Goal: Information Seeking & Learning: Learn about a topic

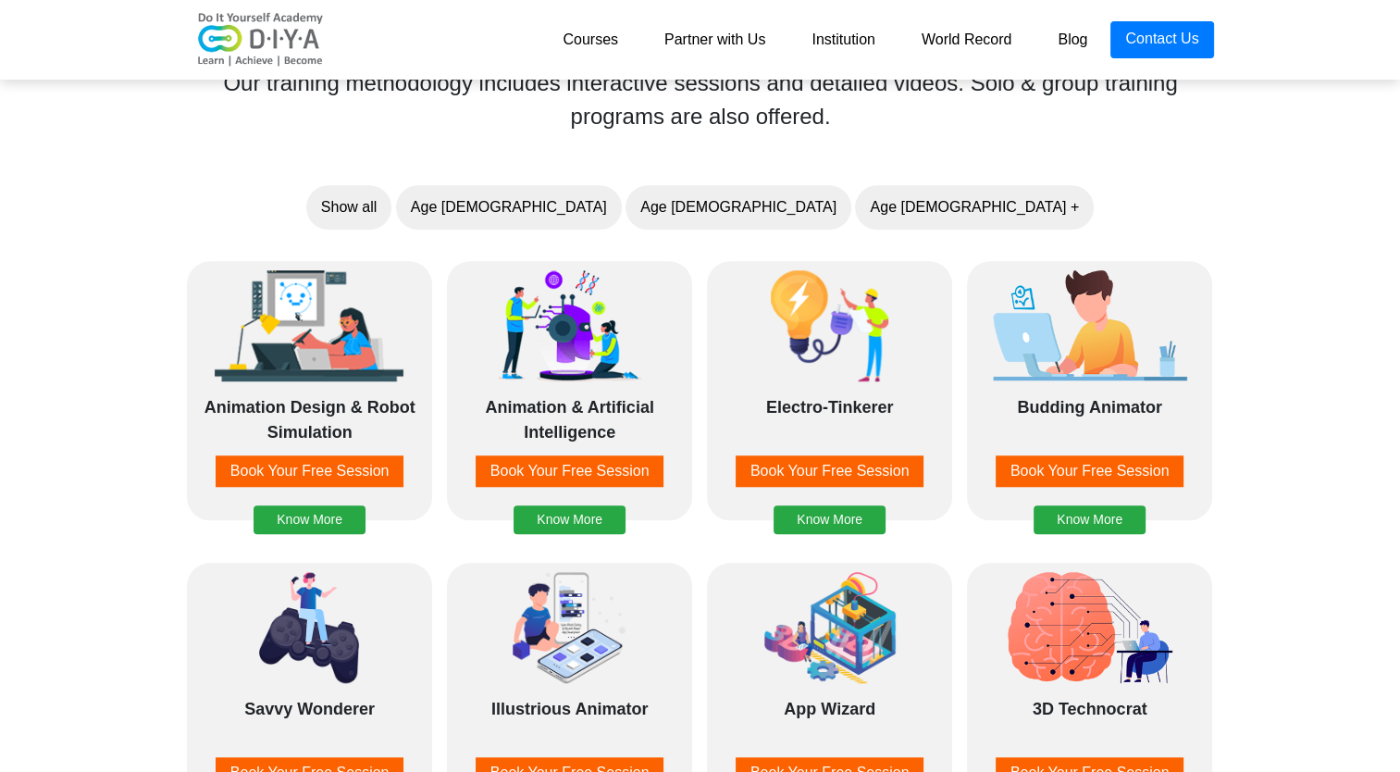
scroll to position [1469, 0]
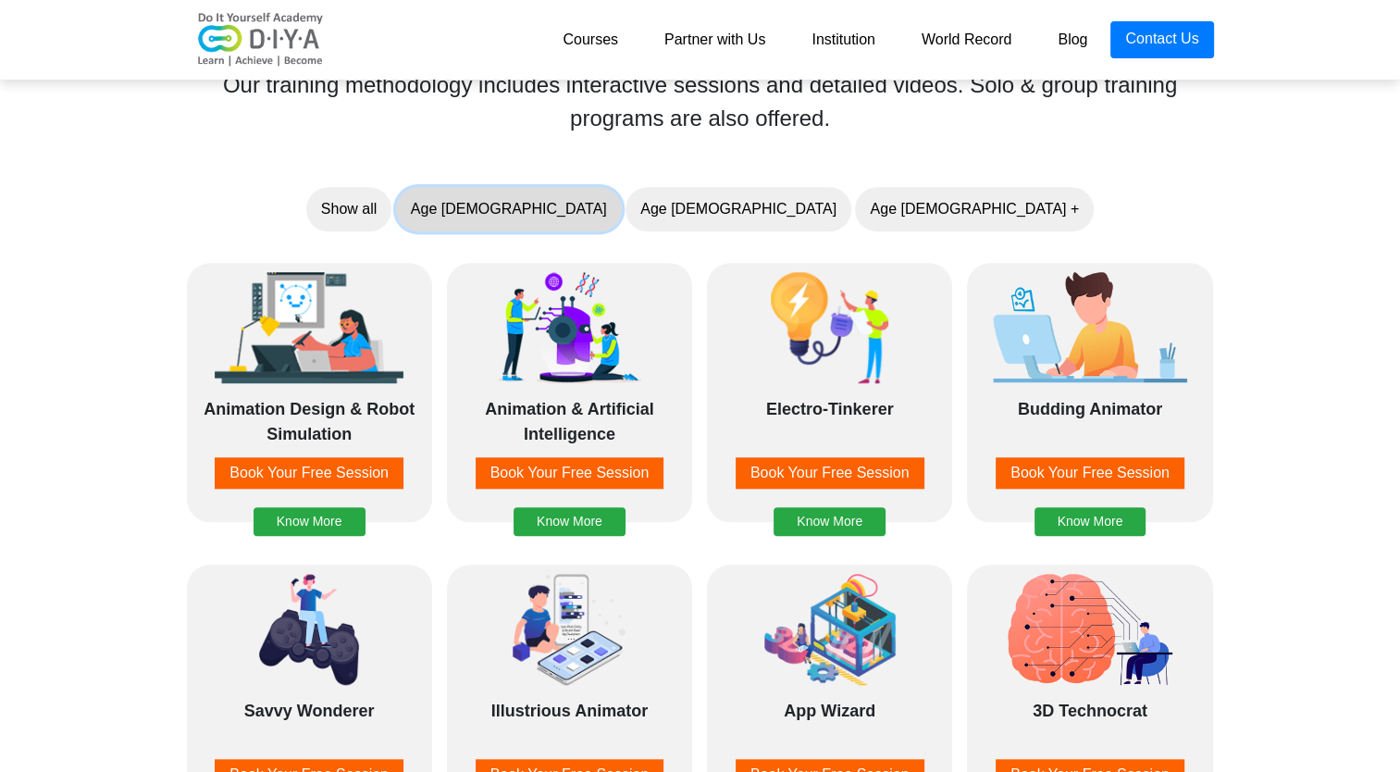
click at [622, 213] on button "Age 5-7" at bounding box center [509, 209] width 226 height 44
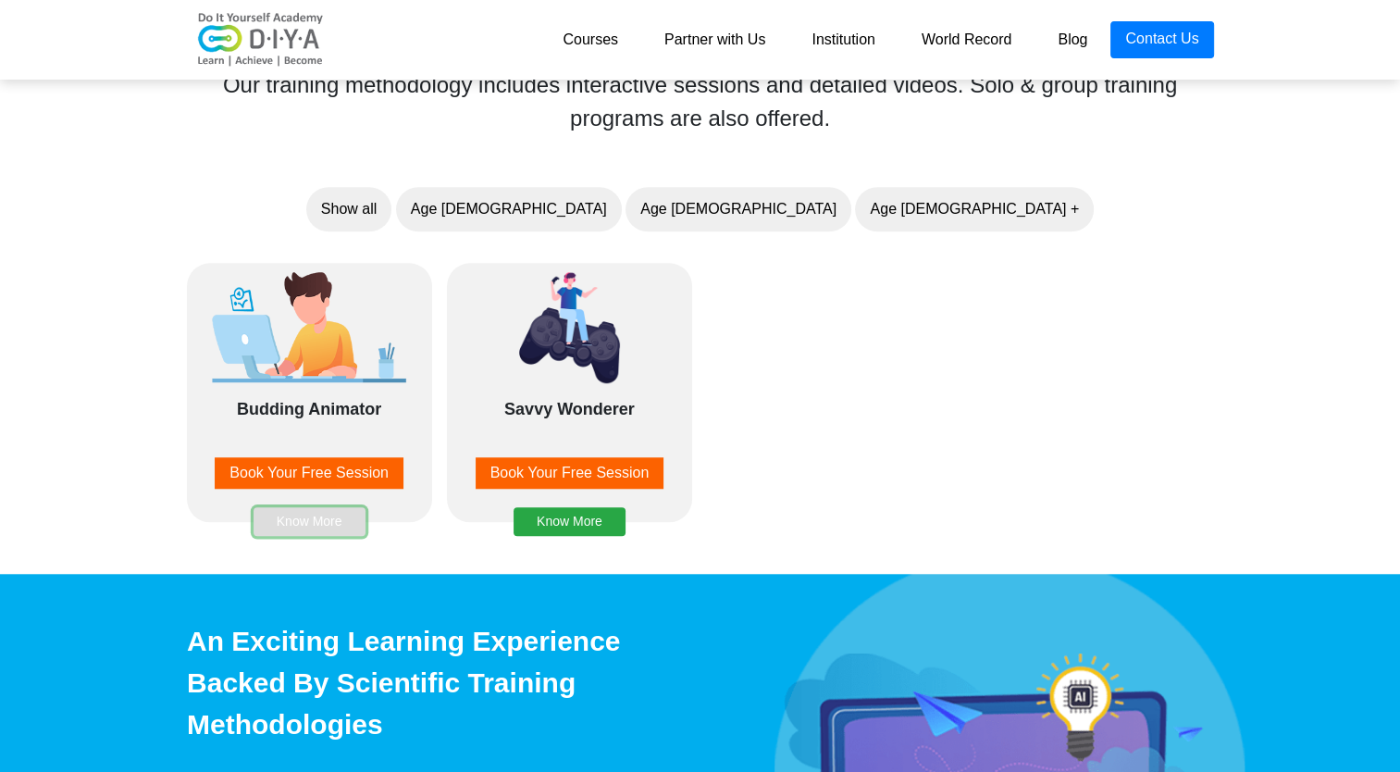
click at [317, 517] on button "Know More" at bounding box center [310, 521] width 112 height 29
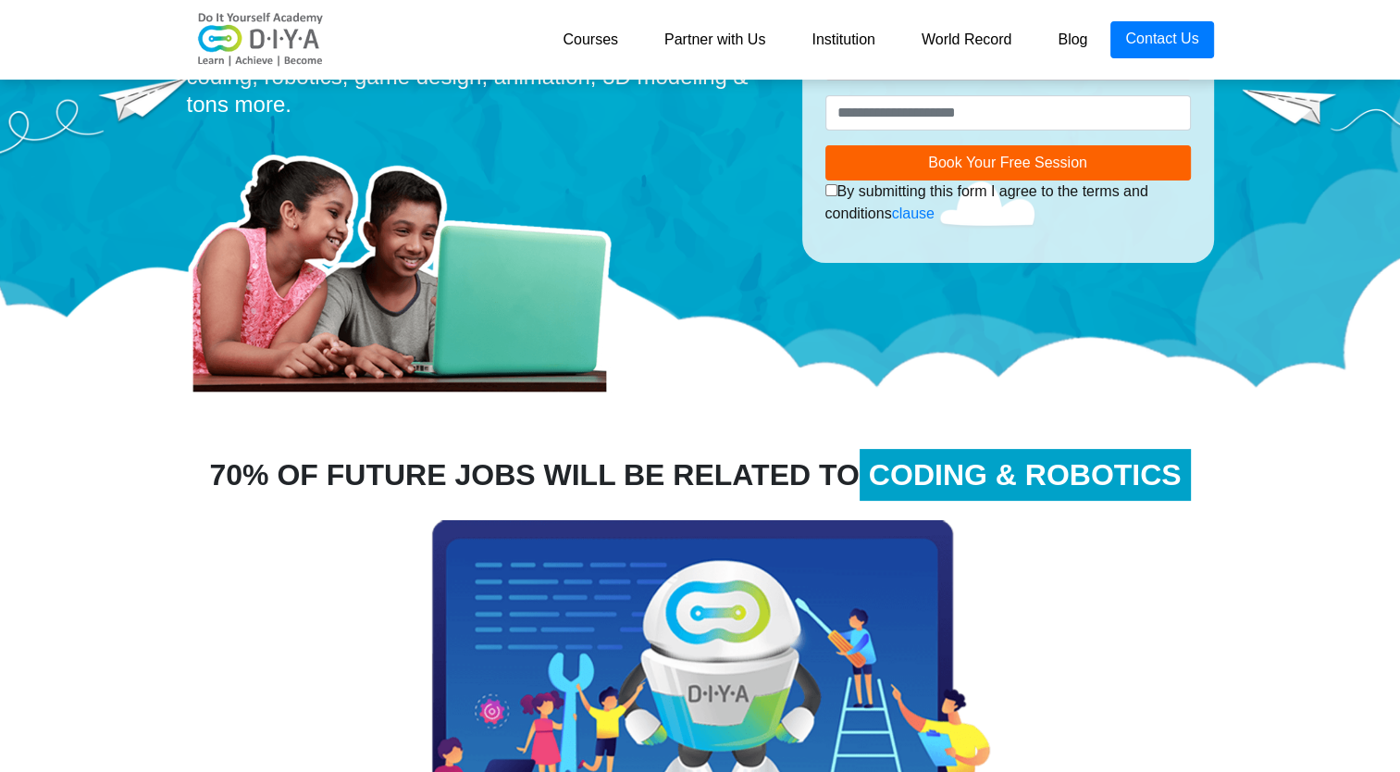
scroll to position [291, 0]
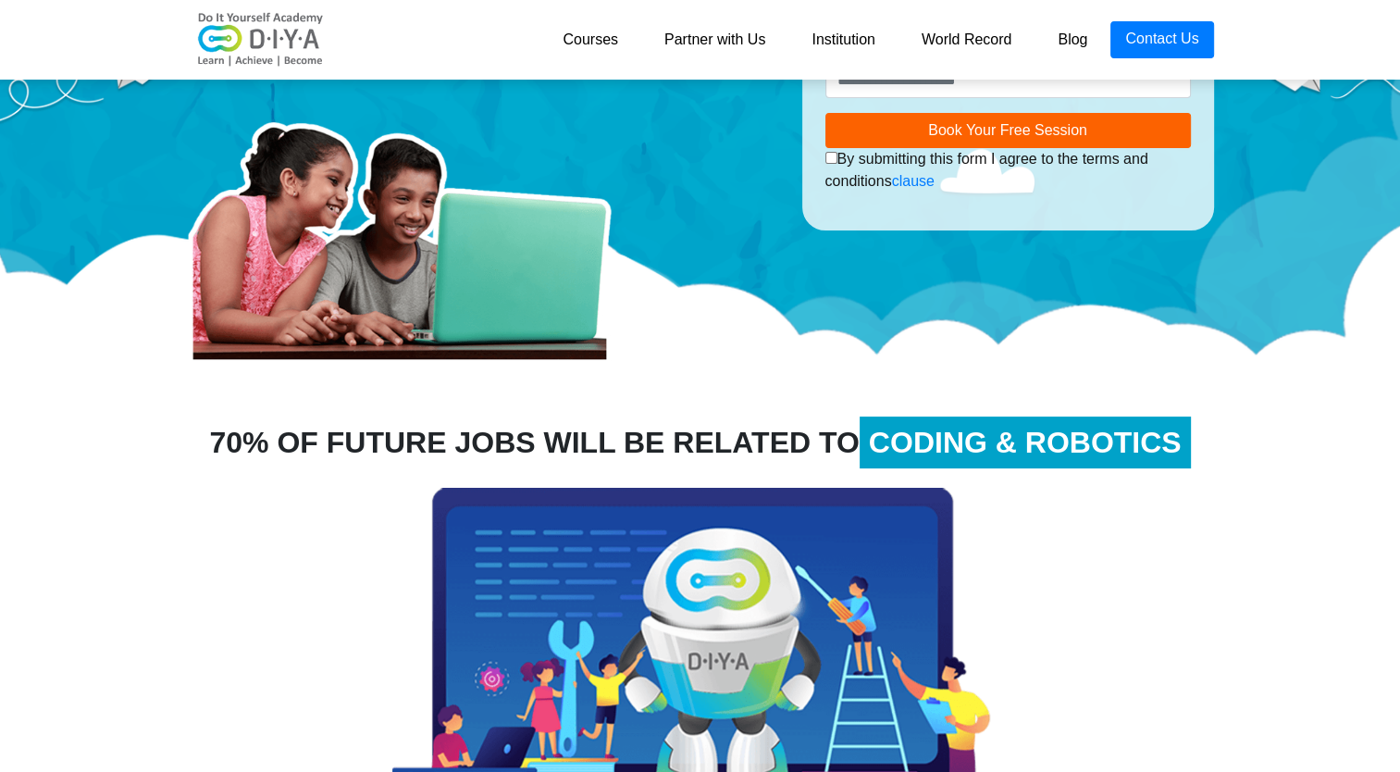
click at [1046, 446] on span "CODING & ROBOTICS" at bounding box center [1025, 442] width 331 height 52
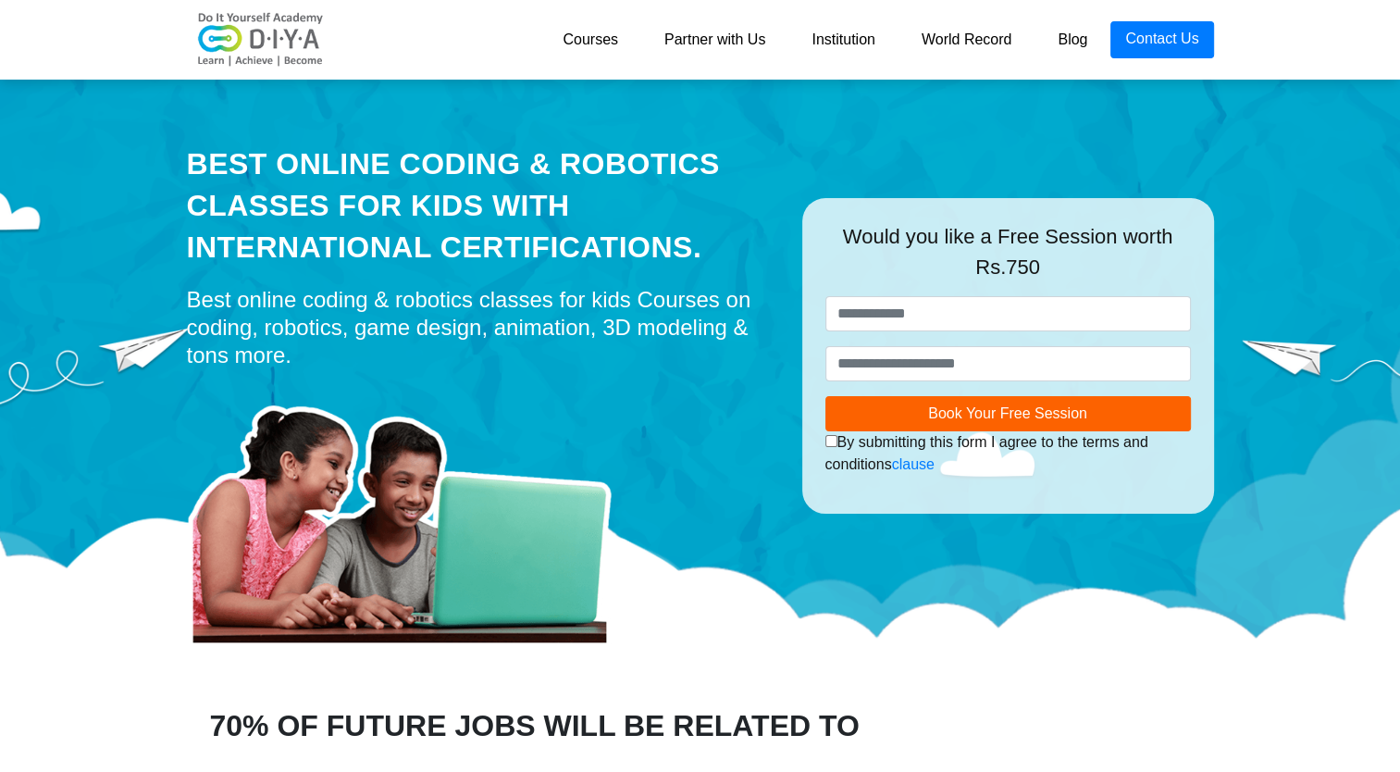
scroll to position [7, 0]
click at [895, 317] on input "text" at bounding box center [1008, 313] width 366 height 35
type input "*****"
click at [888, 365] on input "number" at bounding box center [1008, 363] width 366 height 35
type input "**********"
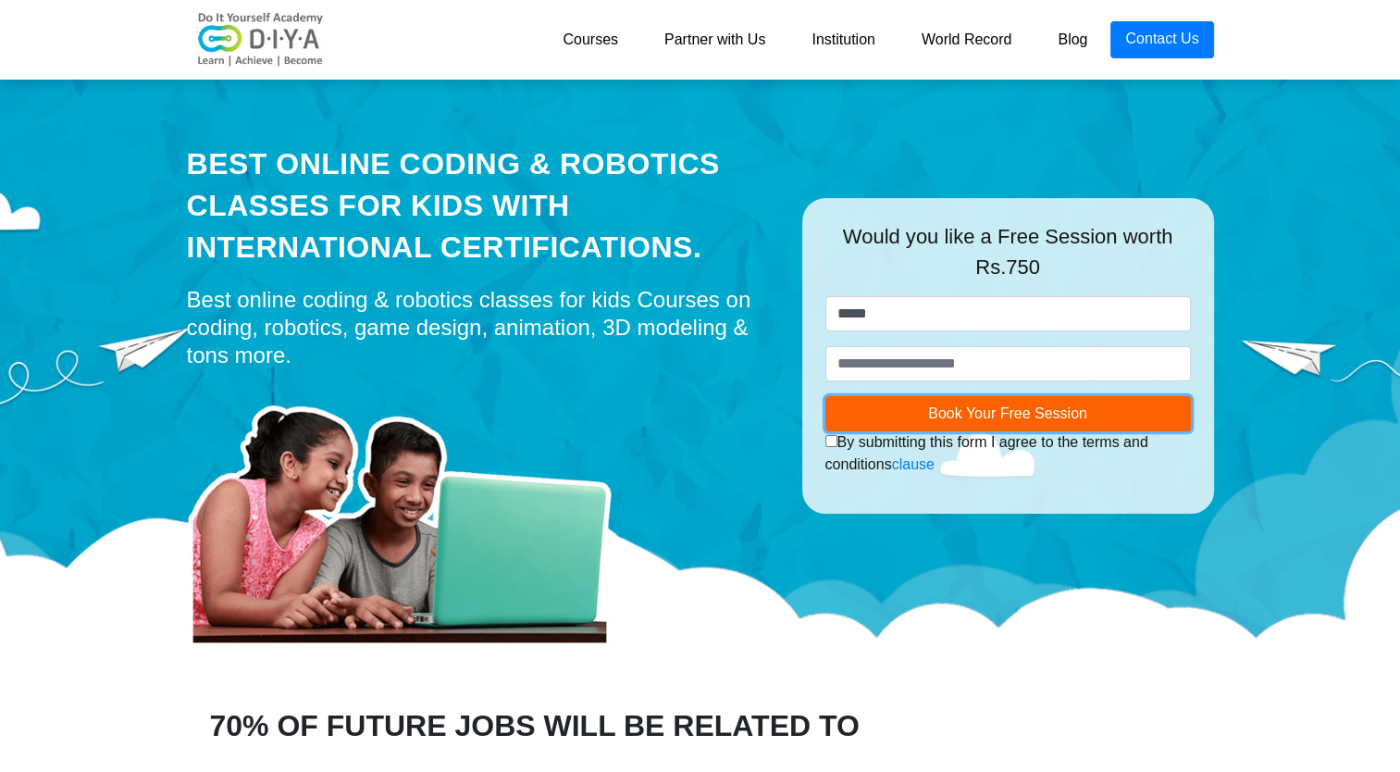
click at [1000, 417] on span "Book Your Free Session" at bounding box center [1007, 413] width 159 height 16
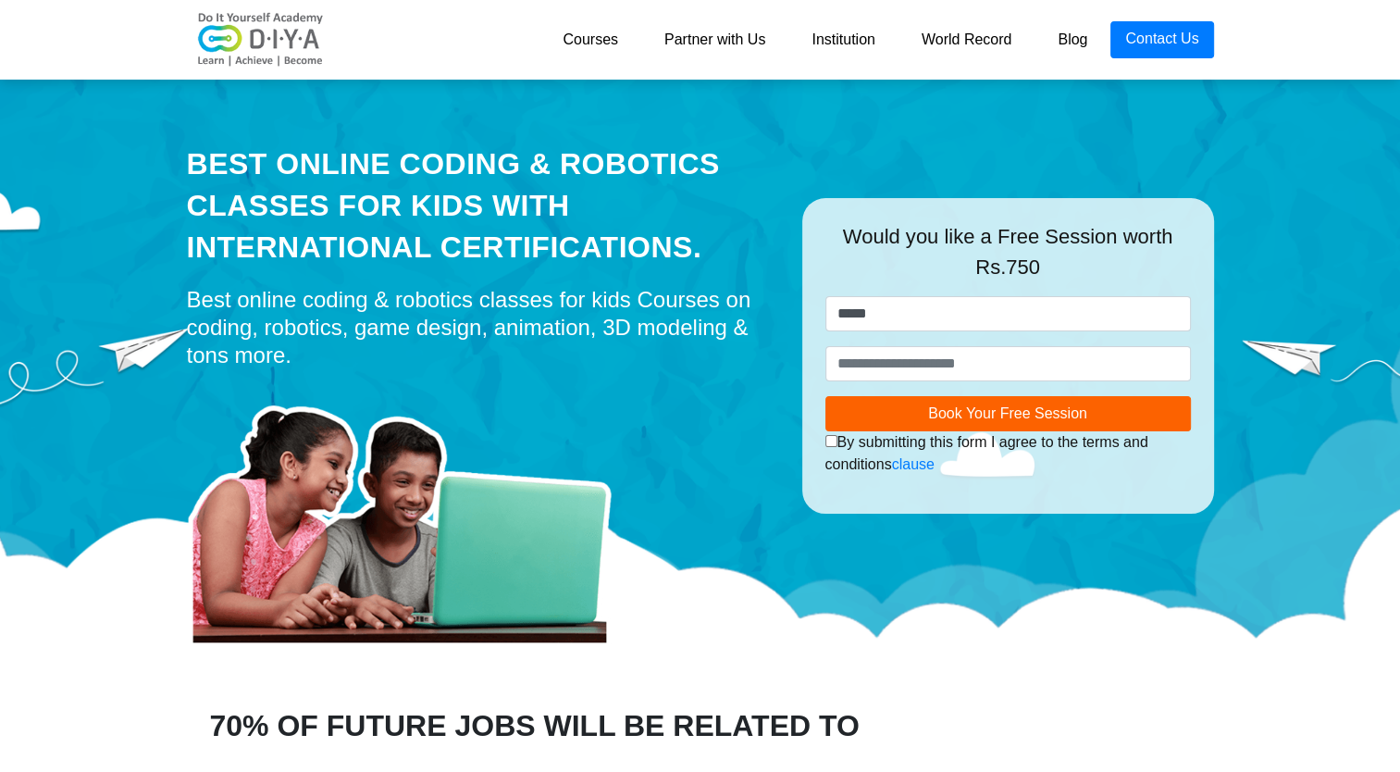
click at [856, 39] on link "Institution" at bounding box center [842, 39] width 109 height 37
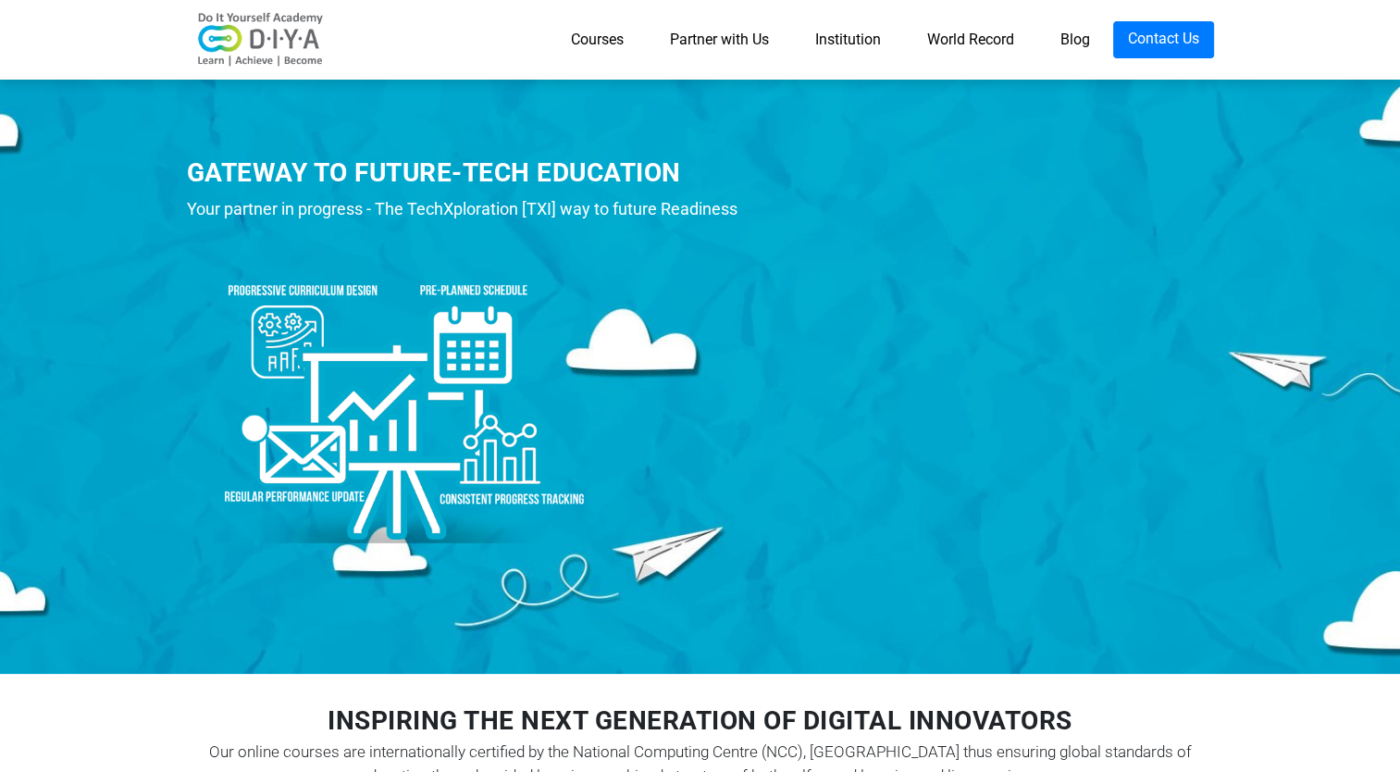
click at [589, 47] on link "Courses" at bounding box center [597, 39] width 99 height 37
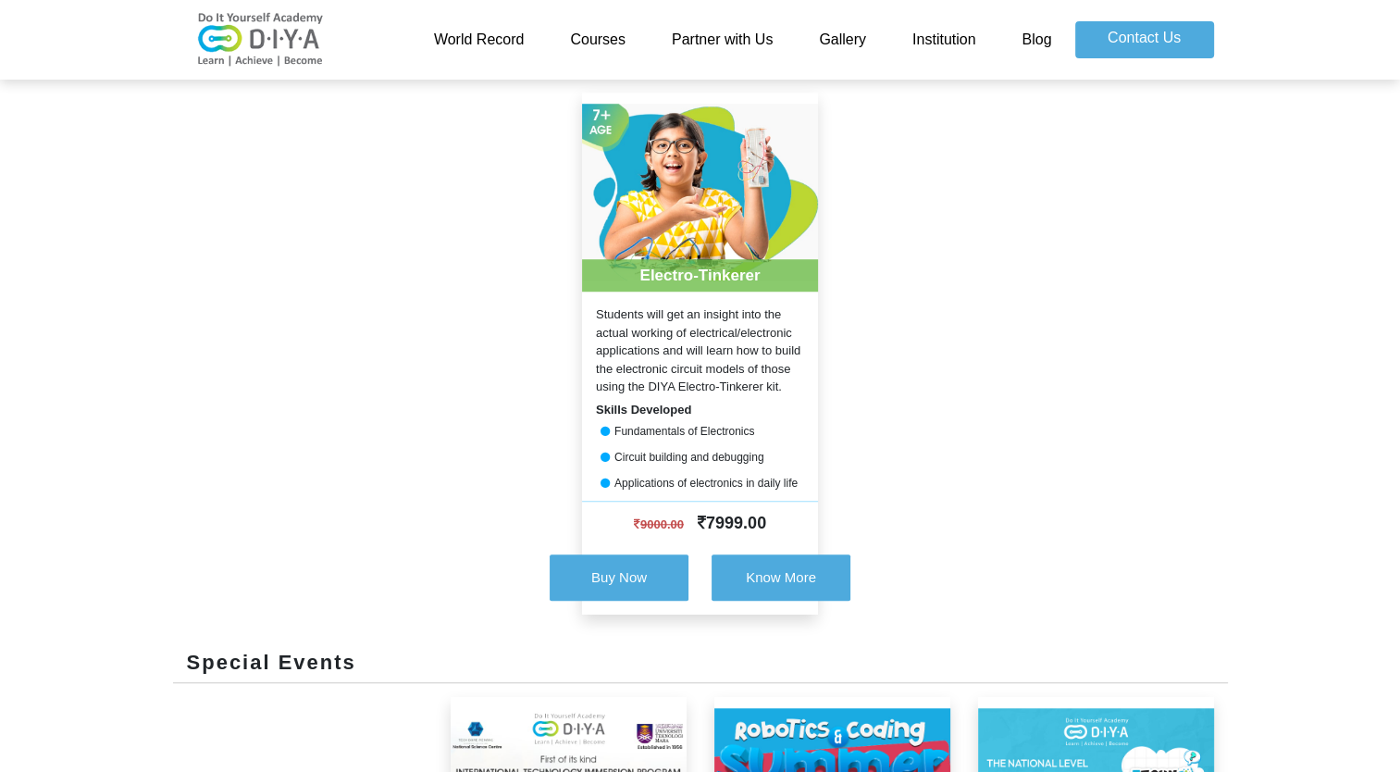
scroll to position [1440, 0]
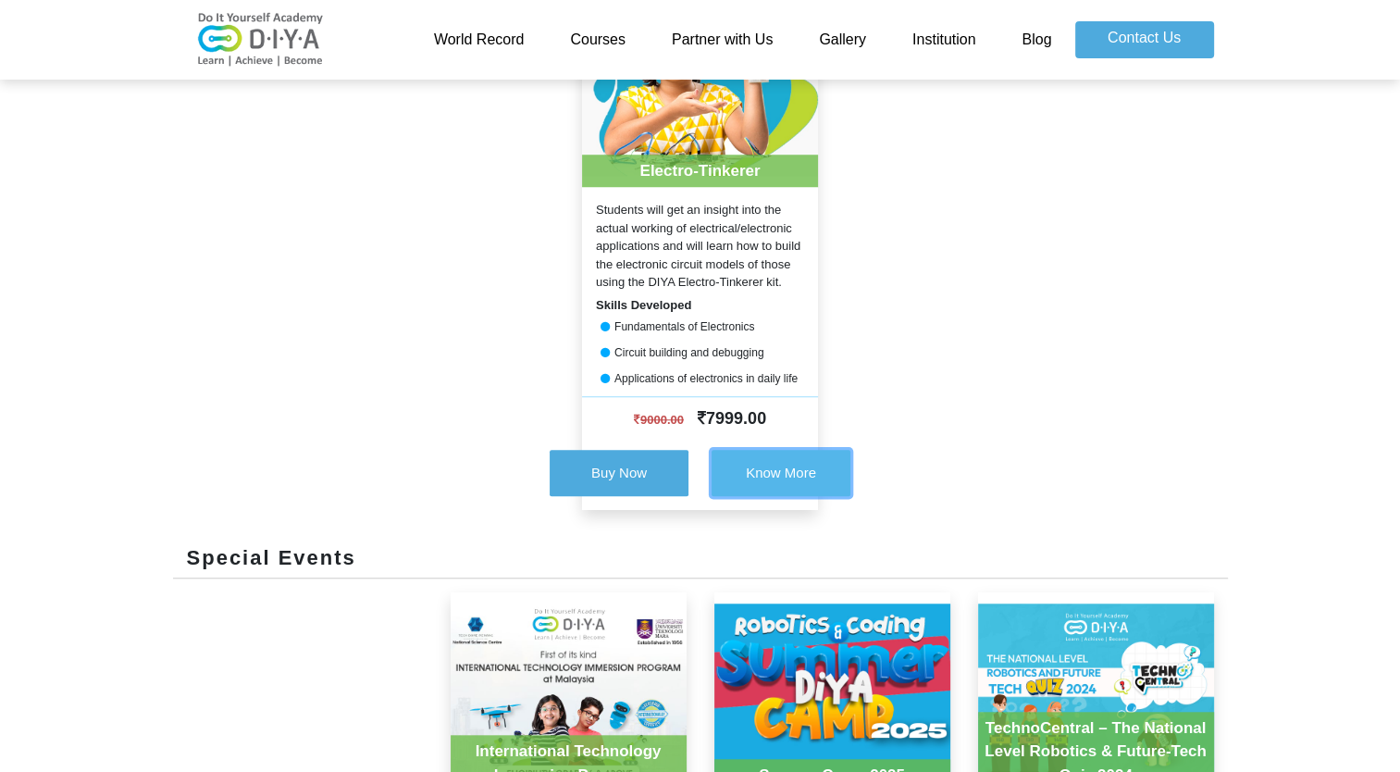
click at [806, 475] on span "Know More" at bounding box center [781, 473] width 70 height 16
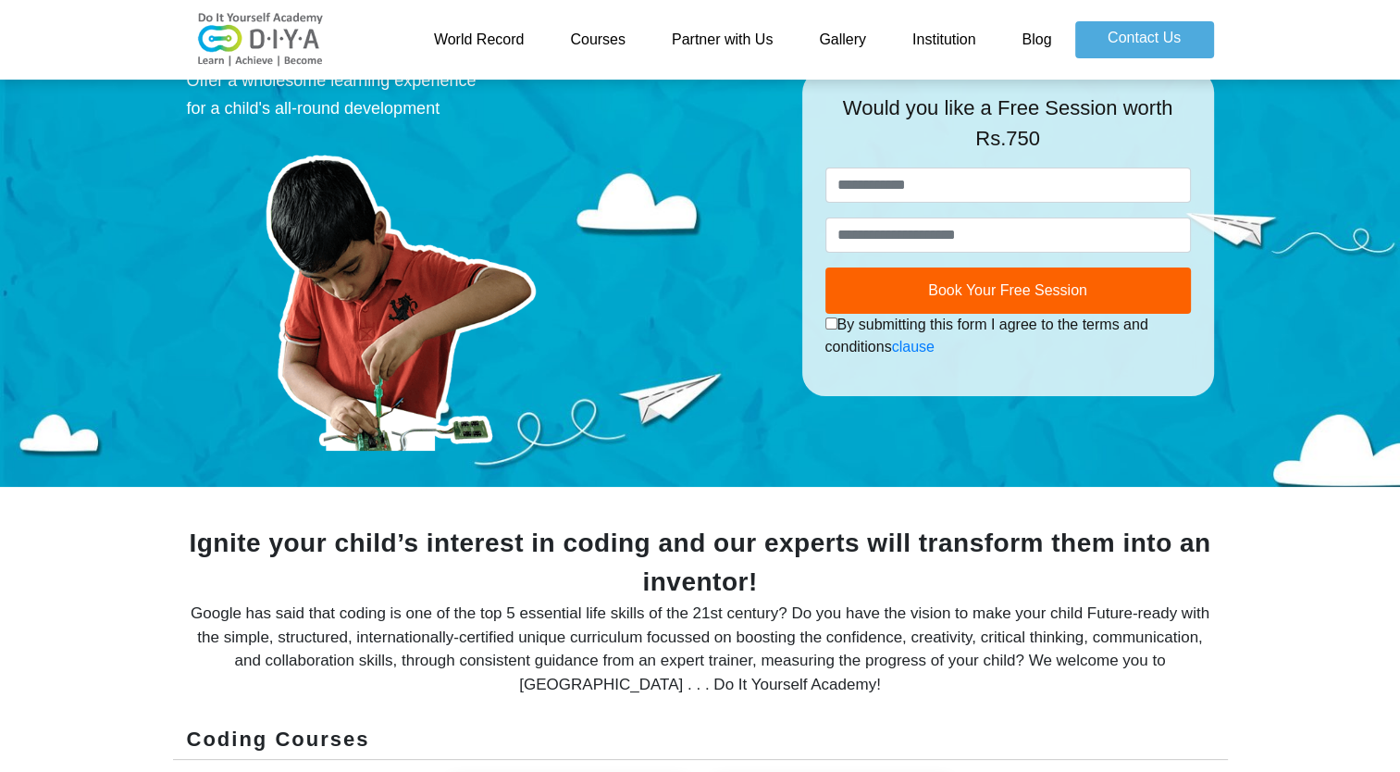
scroll to position [0, 0]
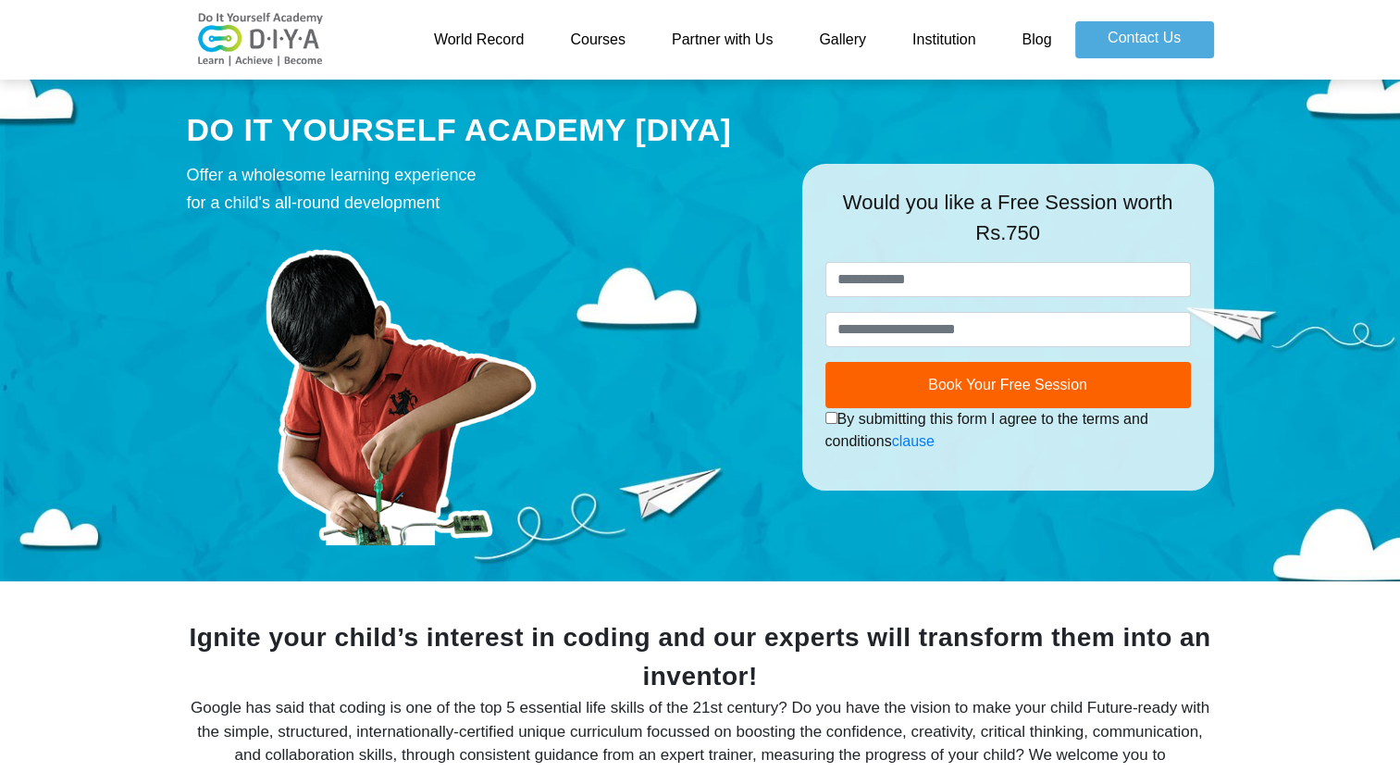
click at [848, 44] on link "Gallery" at bounding box center [842, 39] width 93 height 37
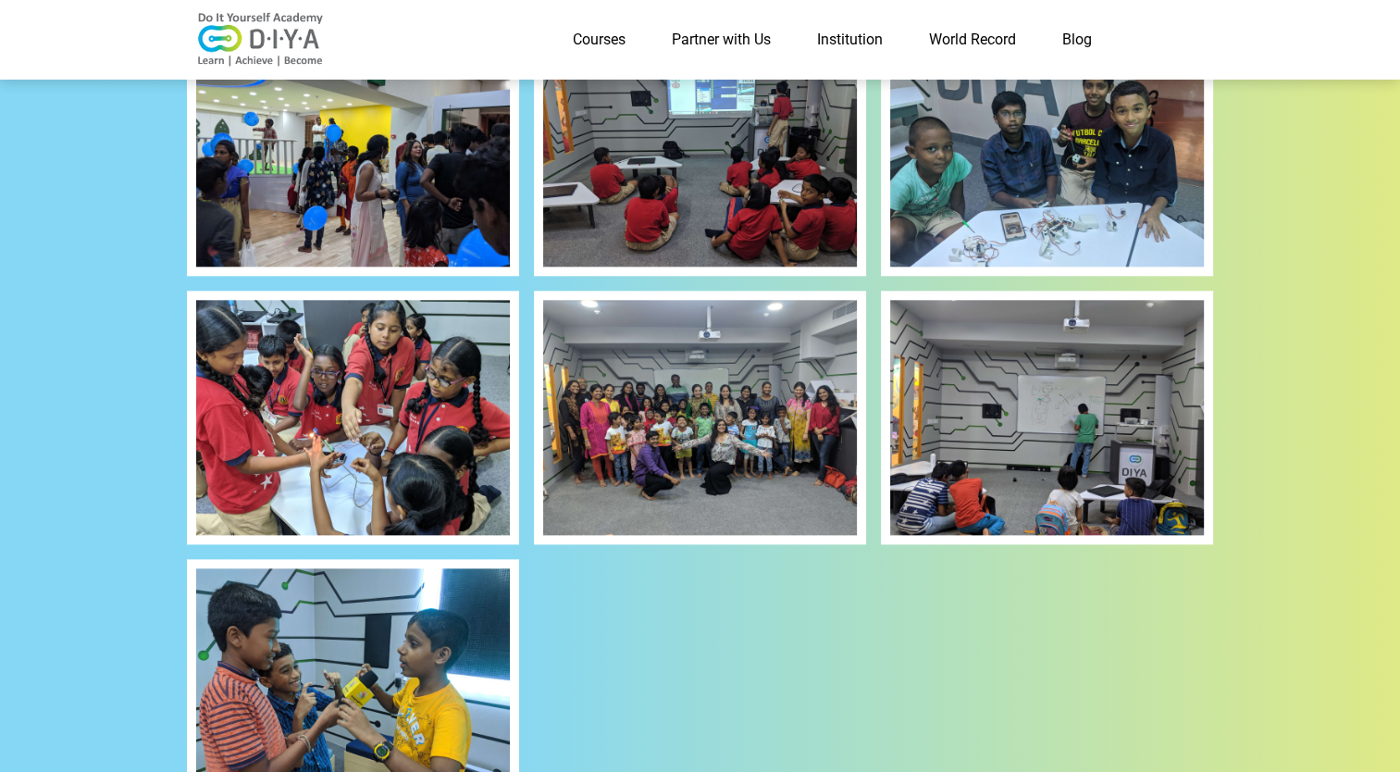
scroll to position [2260, 0]
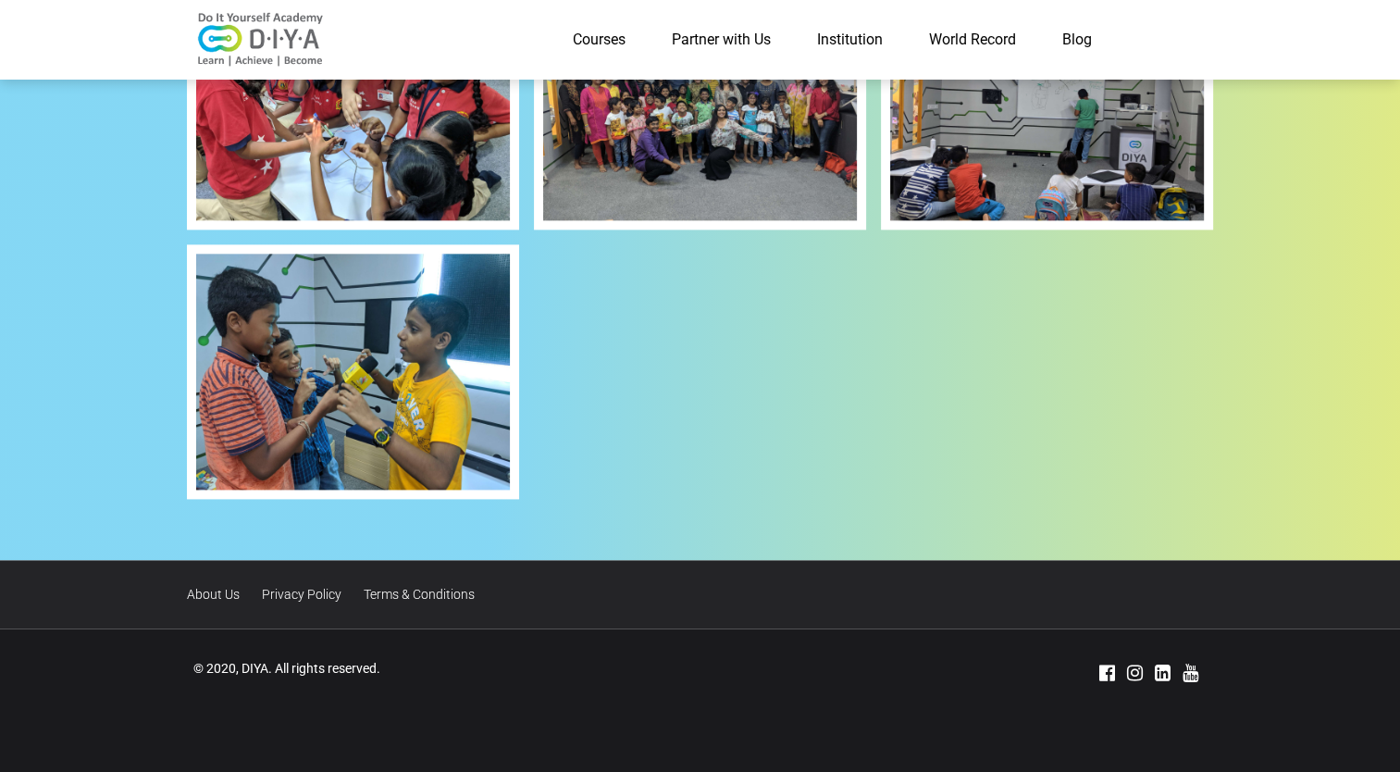
click at [594, 39] on link "Courses" at bounding box center [599, 39] width 99 height 37
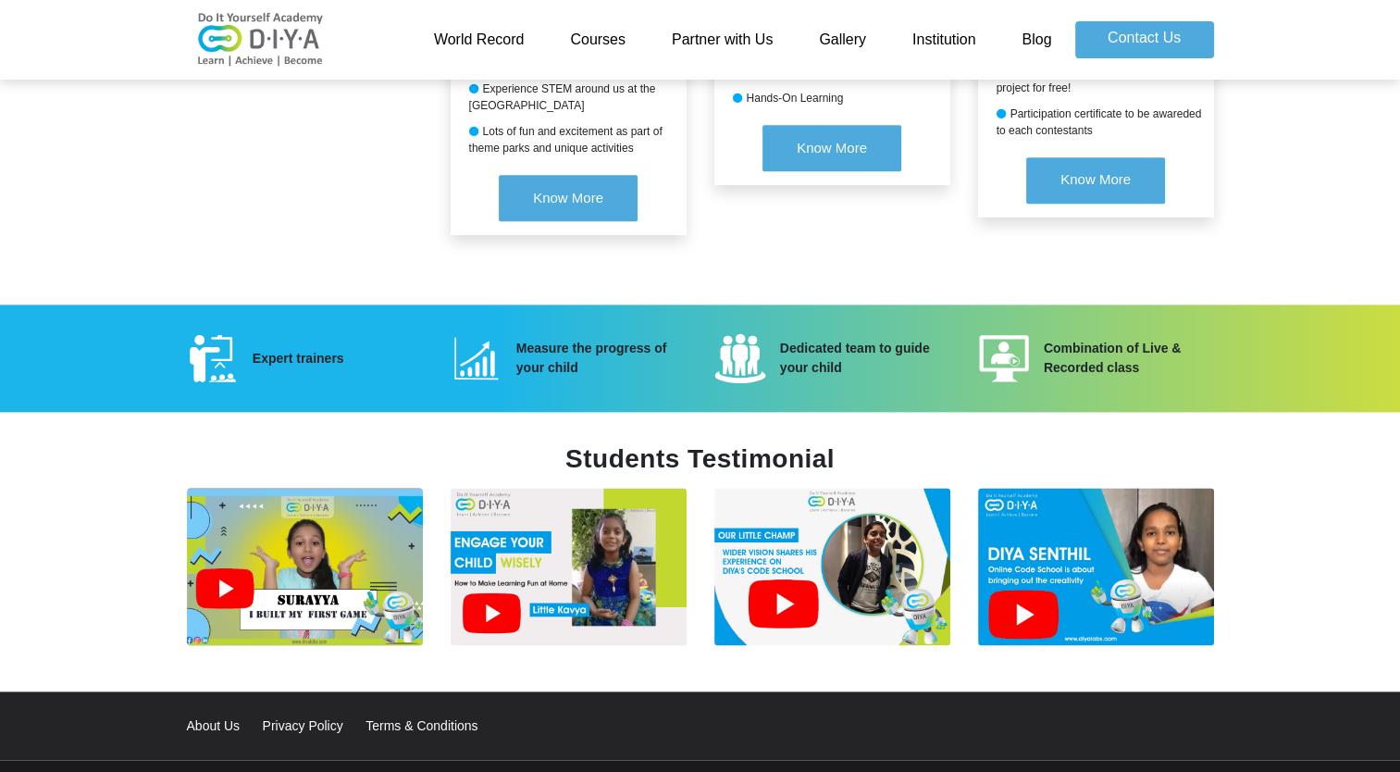
scroll to position [2404, 0]
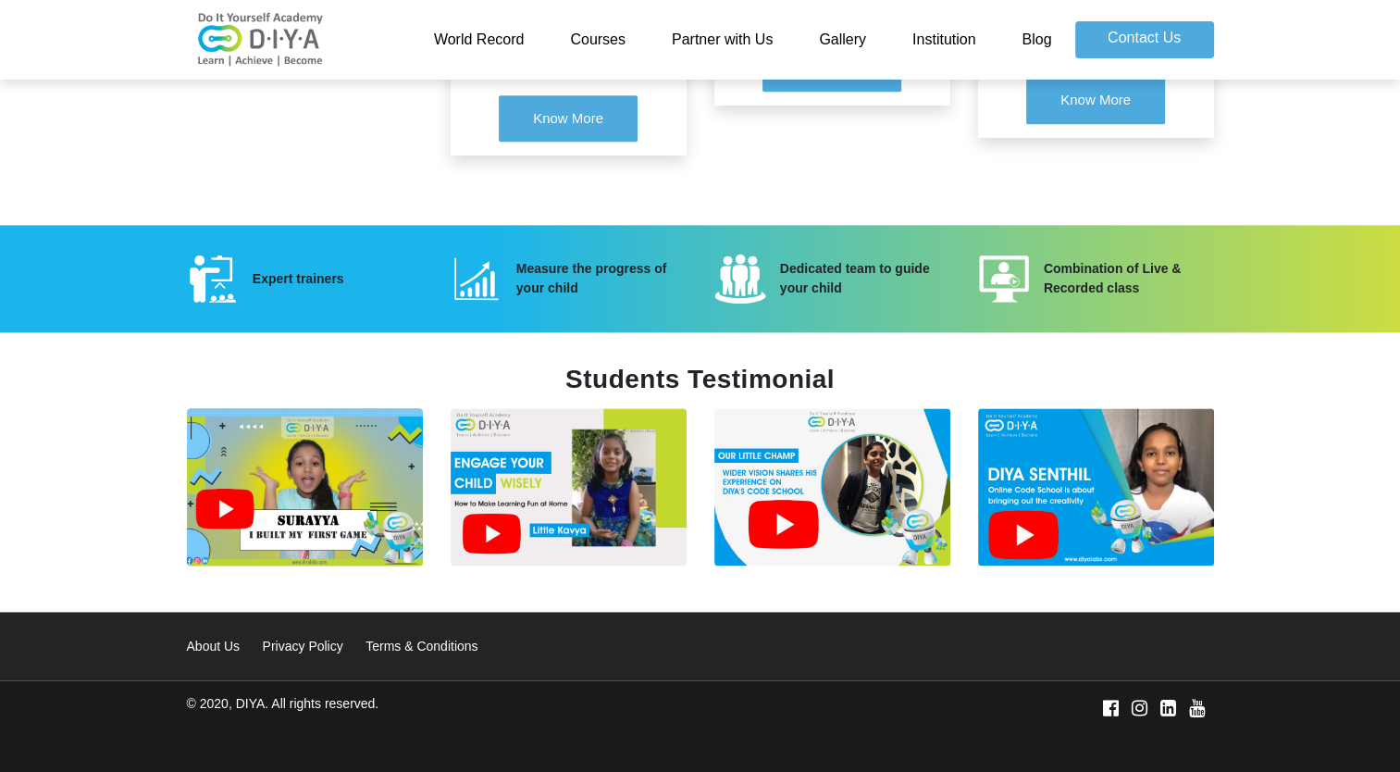
click at [228, 487] on img at bounding box center [305, 486] width 236 height 157
click at [489, 509] on img at bounding box center [569, 486] width 236 height 157
click at [783, 493] on img at bounding box center [832, 486] width 236 height 157
click at [1020, 514] on img at bounding box center [1096, 486] width 236 height 157
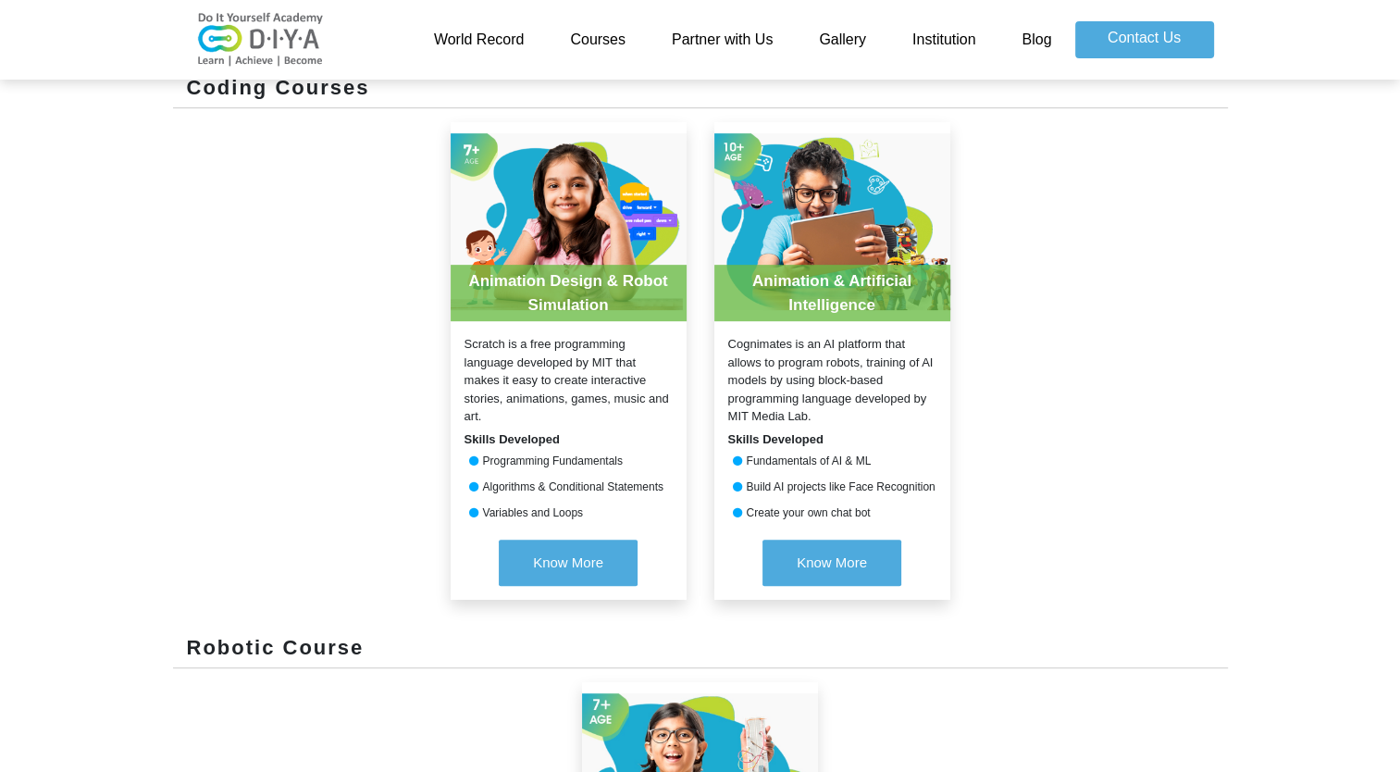
scroll to position [0, 0]
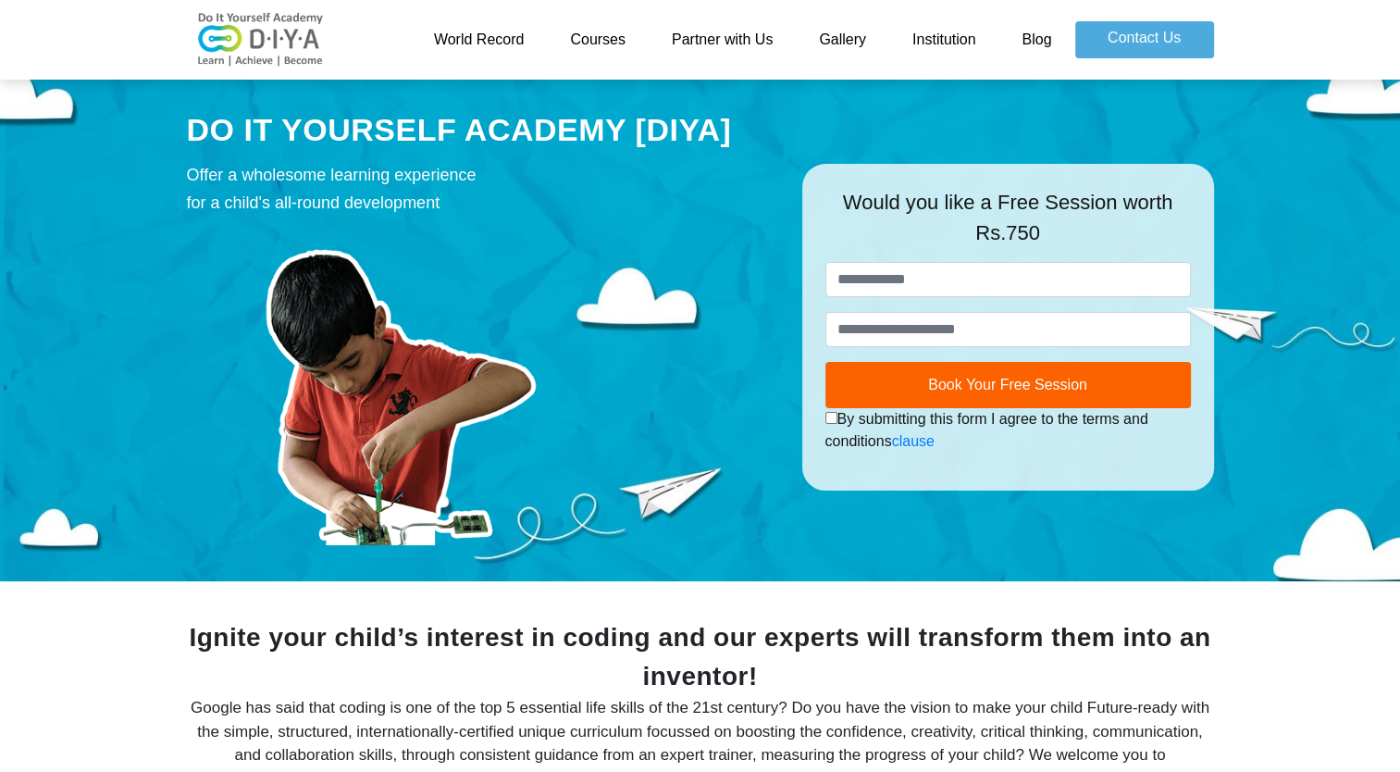
click at [485, 43] on link "World Record" at bounding box center [479, 39] width 137 height 37
